Goal: Task Accomplishment & Management: Manage account settings

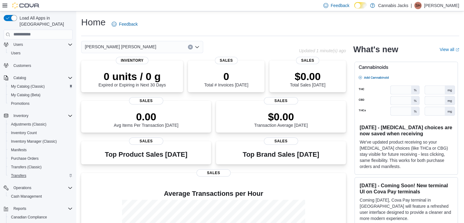
scroll to position [60, 0]
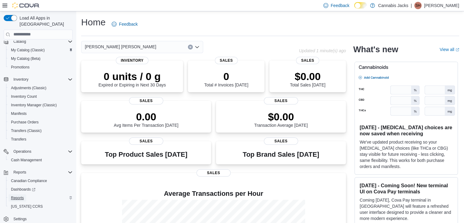
click at [18, 195] on span "Reports" at bounding box center [17, 197] width 13 height 5
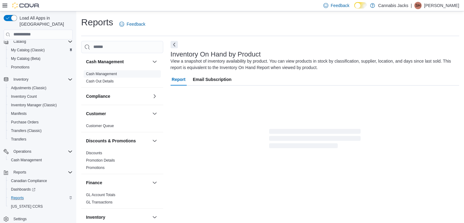
click at [99, 74] on link "Cash Management" at bounding box center [101, 74] width 31 height 4
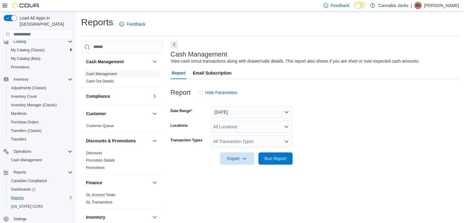
scroll to position [2, 0]
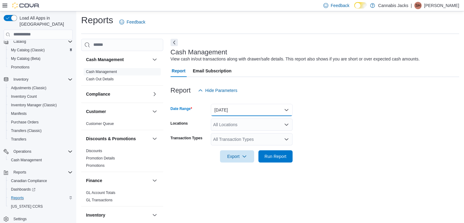
click at [239, 109] on button "[DATE]" at bounding box center [252, 110] width 82 height 12
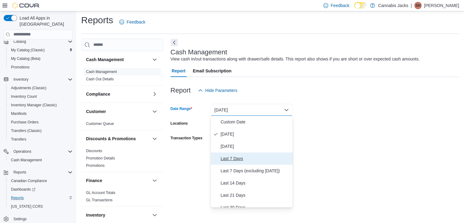
click at [227, 158] on span "Last 7 Days" at bounding box center [256, 158] width 70 height 7
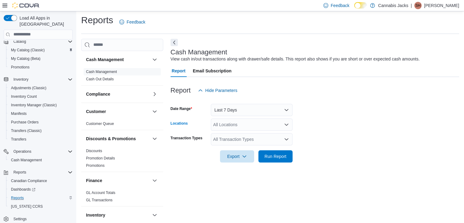
click at [226, 126] on div "All Locations" at bounding box center [252, 124] width 82 height 12
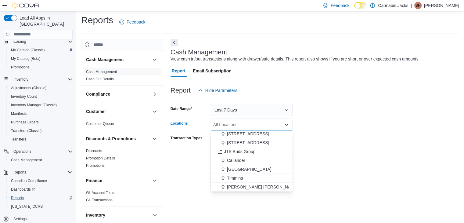
click at [235, 186] on span "[PERSON_NAME] [PERSON_NAME]" at bounding box center [262, 187] width 71 height 6
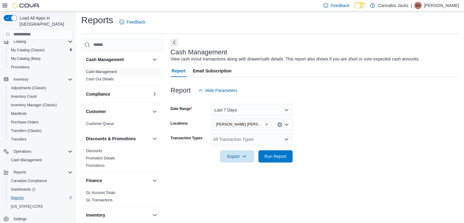
click at [309, 140] on form "Date Range Last 7 Days Locations Val [PERSON_NAME] Transaction Types All Transa…" at bounding box center [315, 129] width 289 height 66
click at [274, 156] on span "Run Report" at bounding box center [276, 156] width 22 height 6
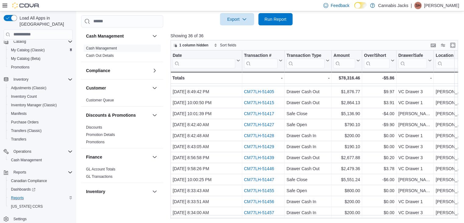
scroll to position [172, 0]
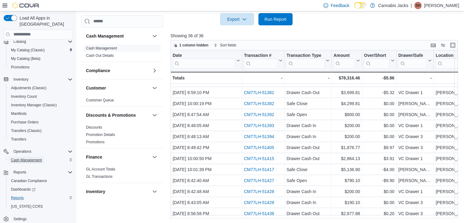
click at [30, 156] on span "Cash Management" at bounding box center [26, 159] width 31 height 7
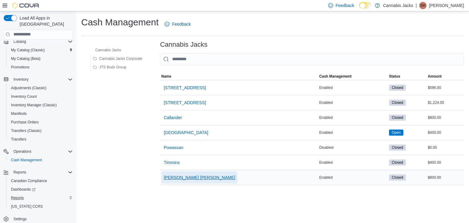
click at [167, 178] on span "[PERSON_NAME] [PERSON_NAME]" at bounding box center [199, 177] width 71 height 6
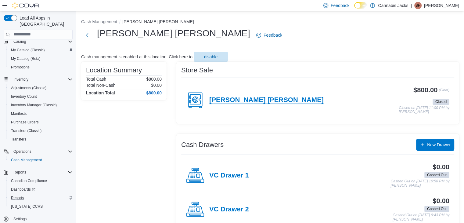
click at [226, 99] on h4 "[PERSON_NAME] [PERSON_NAME]" at bounding box center [266, 100] width 114 height 8
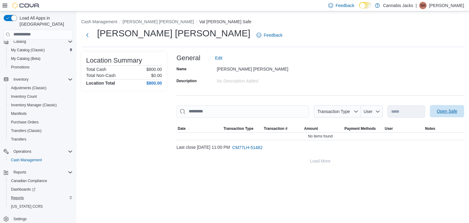
click at [440, 114] on span "Open Safe" at bounding box center [446, 111] width 27 height 12
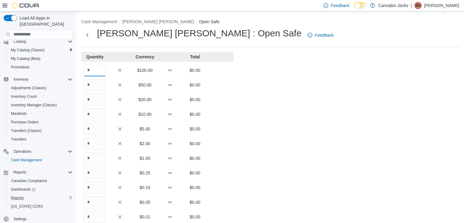
click at [96, 70] on input "Quantity" at bounding box center [95, 70] width 23 height 12
type input "*"
click at [99, 190] on input "Quantity" at bounding box center [95, 187] width 23 height 12
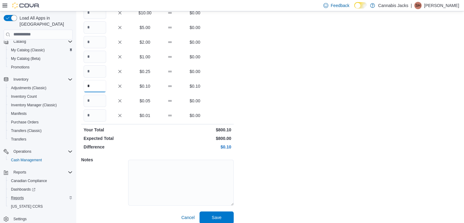
scroll to position [107, 0]
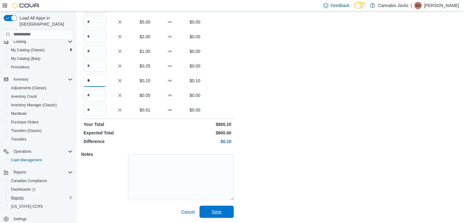
type input "*"
click at [232, 213] on button "Save" at bounding box center [217, 211] width 34 height 12
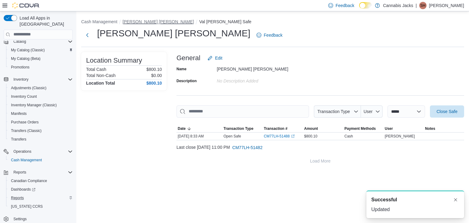
click at [128, 21] on button "[PERSON_NAME] [PERSON_NAME]" at bounding box center [157, 21] width 71 height 5
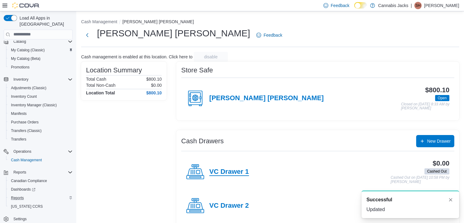
click at [230, 171] on h4 "VC Drawer 1" at bounding box center [229, 172] width 40 height 8
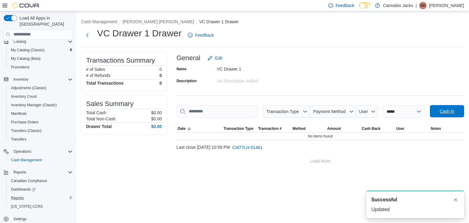
drag, startPoint x: 452, startPoint y: 111, endPoint x: 284, endPoint y: 99, distance: 168.6
click at [451, 111] on span "Cash In" at bounding box center [447, 111] width 15 height 6
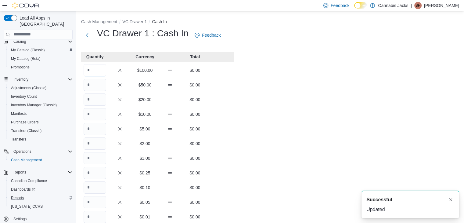
click at [91, 70] on input "Quantity" at bounding box center [95, 70] width 23 height 12
type input "*"
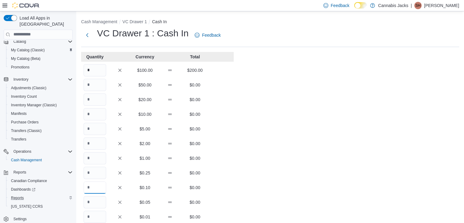
click at [97, 186] on input "Quantity" at bounding box center [95, 187] width 23 height 12
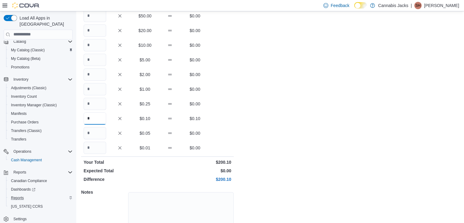
scroll to position [107, 0]
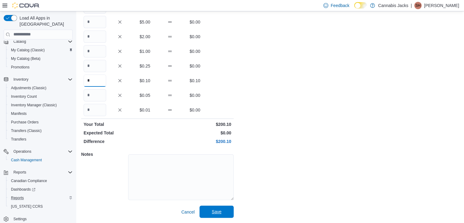
type input "*"
click at [223, 210] on span "Save" at bounding box center [216, 211] width 27 height 12
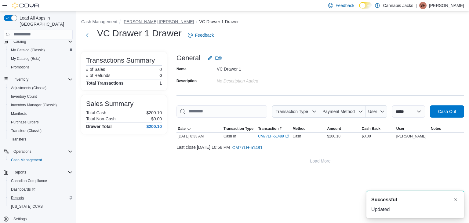
click at [131, 20] on button "[PERSON_NAME] [PERSON_NAME]" at bounding box center [157, 21] width 71 height 5
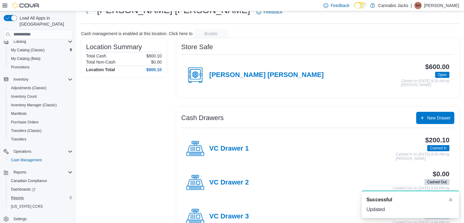
scroll to position [43, 0]
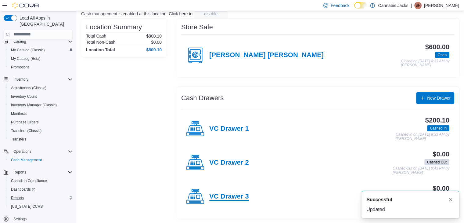
click at [241, 194] on h4 "VC Drawer 3" at bounding box center [229, 197] width 40 height 8
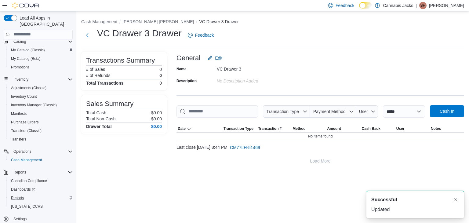
click at [440, 107] on span "Cash In" at bounding box center [446, 111] width 27 height 12
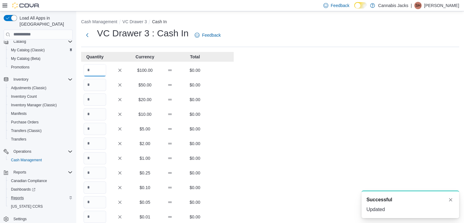
click at [95, 71] on input "Quantity" at bounding box center [95, 70] width 23 height 12
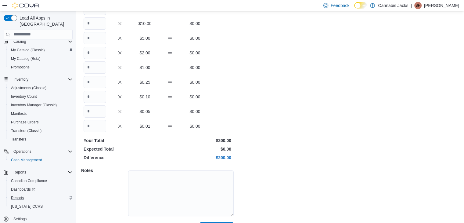
scroll to position [107, 0]
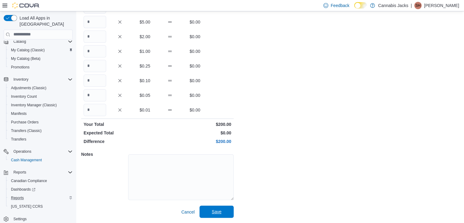
type input "*"
click at [218, 210] on span "Save" at bounding box center [217, 211] width 10 height 6
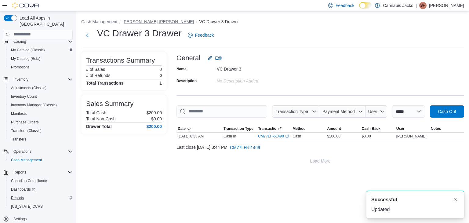
click at [133, 22] on button "[PERSON_NAME] [PERSON_NAME]" at bounding box center [157, 21] width 71 height 5
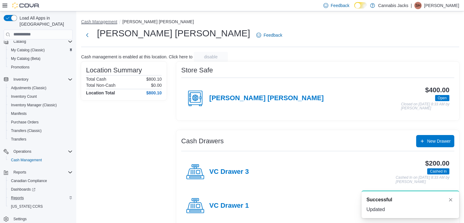
click at [93, 22] on button "Cash Management" at bounding box center [99, 21] width 36 height 5
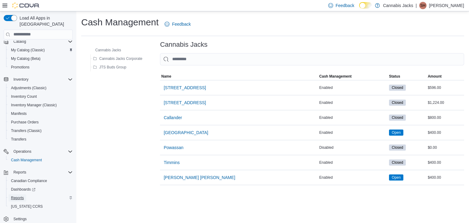
click at [21, 195] on span "Reports" at bounding box center [17, 197] width 13 height 5
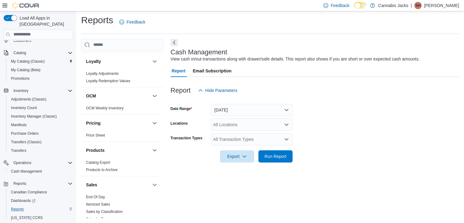
scroll to position [275, 0]
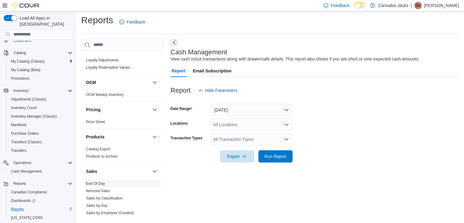
click at [103, 182] on link "End Of Day" at bounding box center [95, 183] width 19 height 4
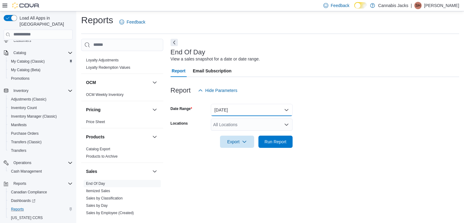
click at [229, 109] on button "[DATE]" at bounding box center [252, 110] width 82 height 12
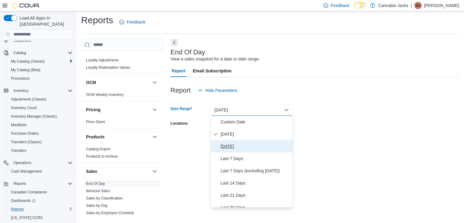
click at [225, 146] on span "[DATE]" at bounding box center [256, 146] width 70 height 7
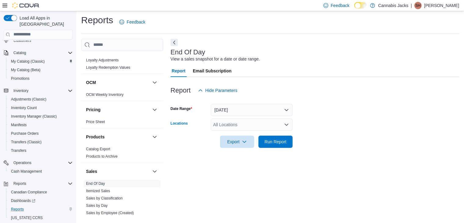
click at [225, 126] on div "All Locations" at bounding box center [252, 124] width 82 height 12
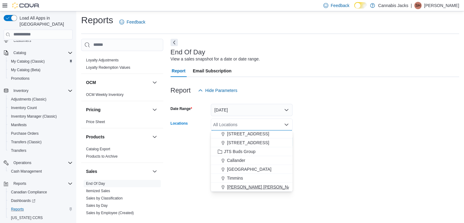
click at [238, 188] on span "[PERSON_NAME] [PERSON_NAME]" at bounding box center [262, 187] width 71 height 6
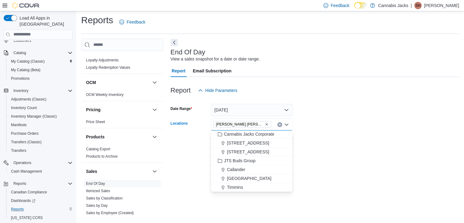
click at [338, 125] on form "Date Range [DATE] Locations [GEOGRAPHIC_DATA][PERSON_NAME] Combo box. Selected.…" at bounding box center [315, 121] width 289 height 51
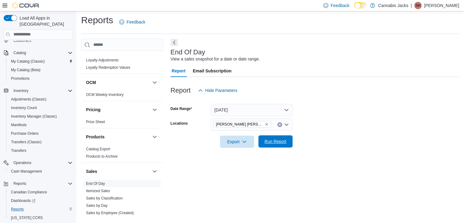
click at [276, 145] on span "Run Report" at bounding box center [275, 141] width 27 height 12
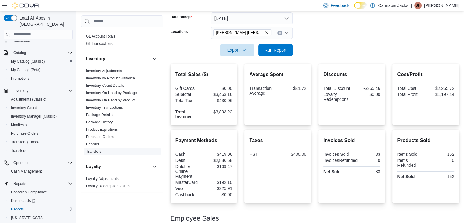
scroll to position [122, 0]
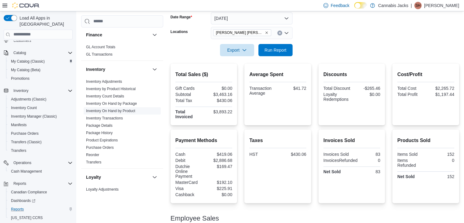
click at [114, 110] on link "Inventory On Hand by Product" at bounding box center [110, 111] width 49 height 4
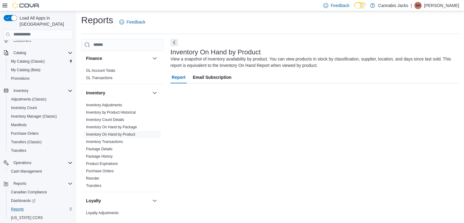
scroll to position [20, 0]
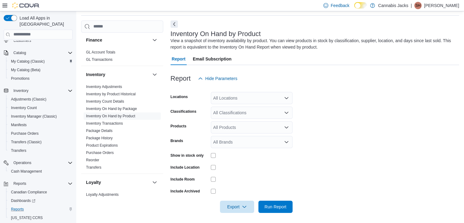
click at [235, 99] on div "All Locations" at bounding box center [252, 98] width 82 height 12
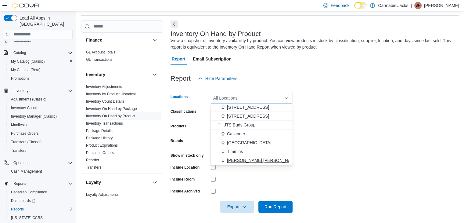
click at [237, 159] on span "[PERSON_NAME] [PERSON_NAME]" at bounding box center [262, 160] width 71 height 6
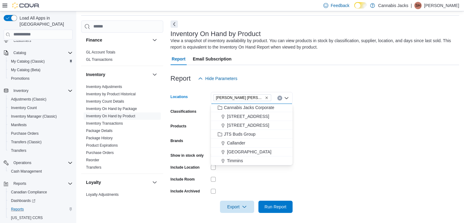
click at [320, 146] on form "Locations [GEOGRAPHIC_DATA][PERSON_NAME] Combo box. Selected. [GEOGRAPHIC_DATA]…" at bounding box center [315, 149] width 289 height 128
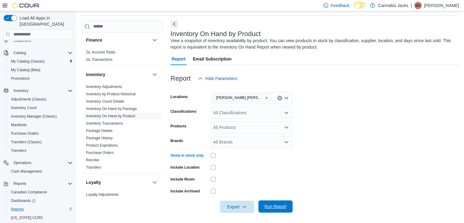
click at [272, 204] on span "Run Report" at bounding box center [276, 206] width 22 height 6
click at [174, 24] on button "Next" at bounding box center [174, 23] width 7 height 7
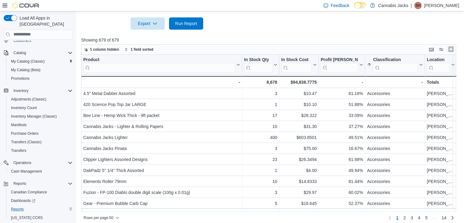
click at [455, 48] on button "Enter fullscreen" at bounding box center [450, 48] width 7 height 7
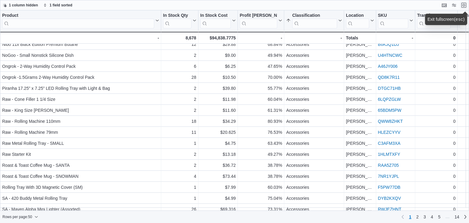
scroll to position [214, 0]
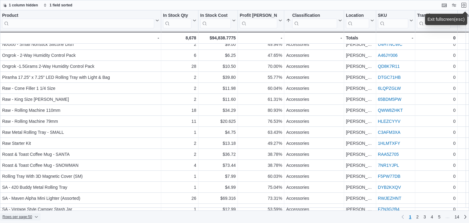
click at [35, 215] on span "Rows per page : 50" at bounding box center [20, 216] width 36 height 7
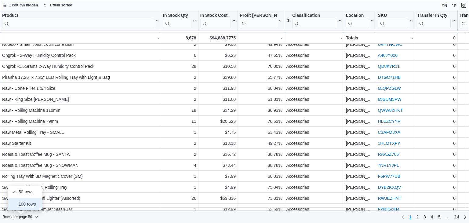
click at [29, 205] on span "100 rows" at bounding box center [29, 203] width 20 height 5
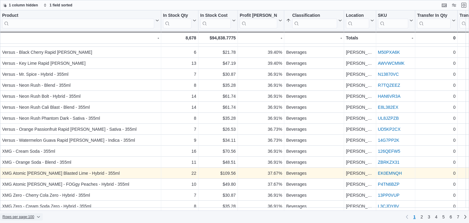
scroll to position [935, 0]
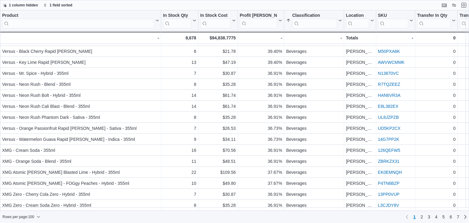
click at [114, 216] on div "Rows per page : 100 Page 1 of 7 1 2 3 4 5 6 7" at bounding box center [234, 217] width 469 height 10
click at [421, 217] on span "2" at bounding box center [421, 217] width 2 height 6
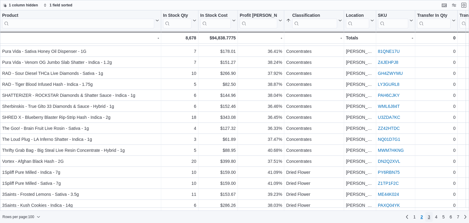
click at [428, 217] on span "3" at bounding box center [429, 217] width 2 height 6
